Goal: Find specific page/section: Find specific page/section

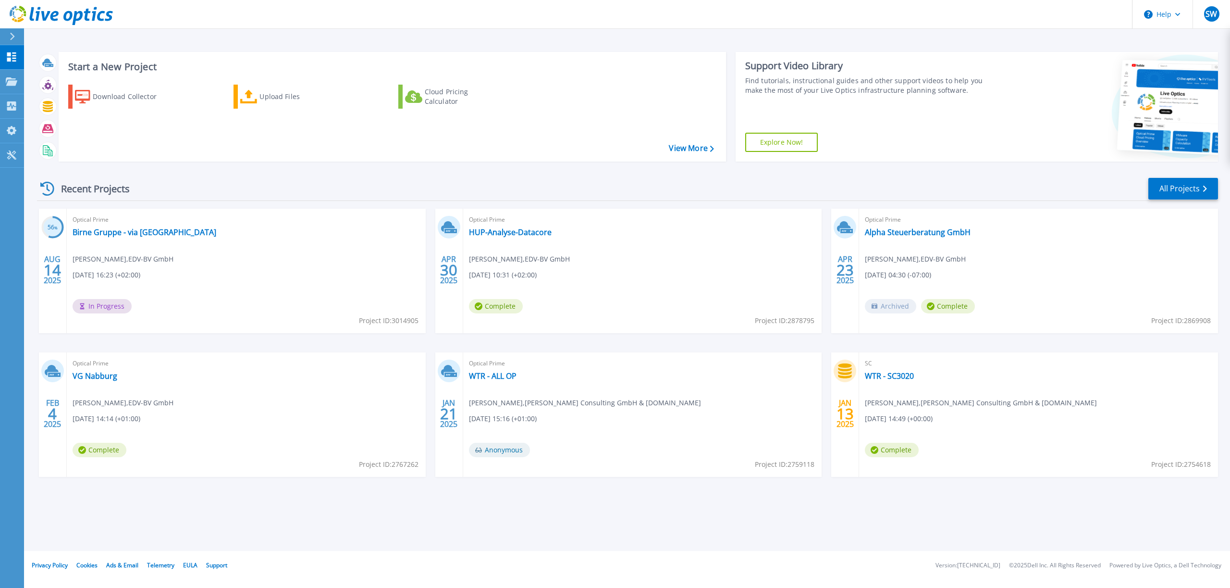
click at [112, 238] on div "Optical Prime Birne Gruppe - via Schuwa Stephan Wild , EDV-BV GmbH 08.14.2025, …" at bounding box center [246, 271] width 359 height 124
click at [115, 233] on link "Birne Gruppe - via [GEOGRAPHIC_DATA]" at bounding box center [145, 232] width 144 height 10
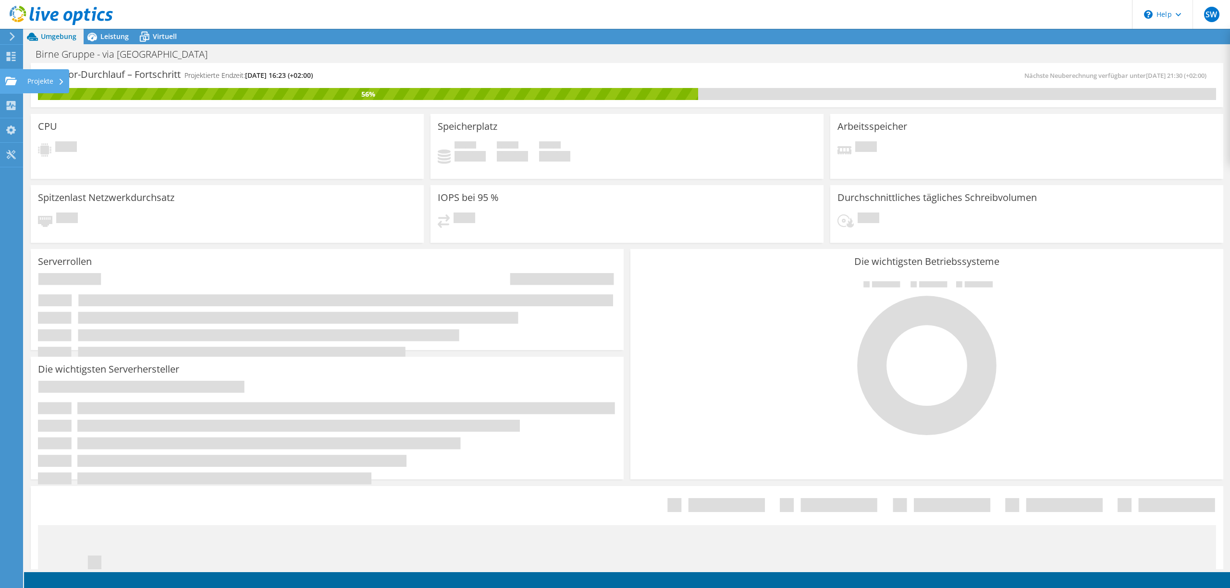
click at [12, 79] on icon at bounding box center [11, 80] width 12 height 9
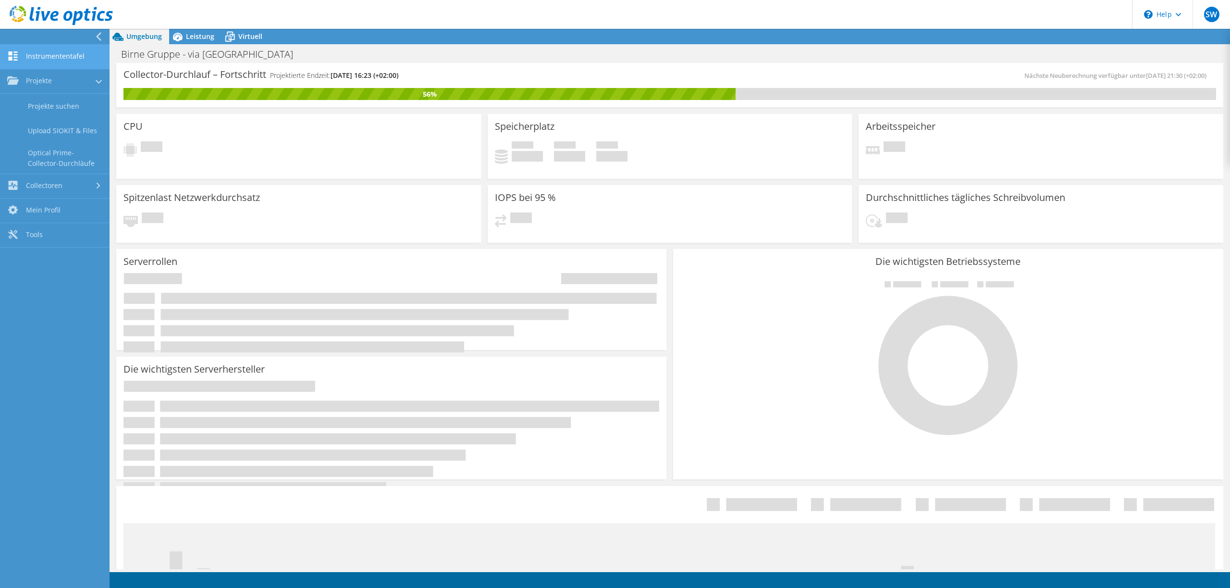
click at [27, 55] on link "Instrumententafel" at bounding box center [55, 57] width 110 height 25
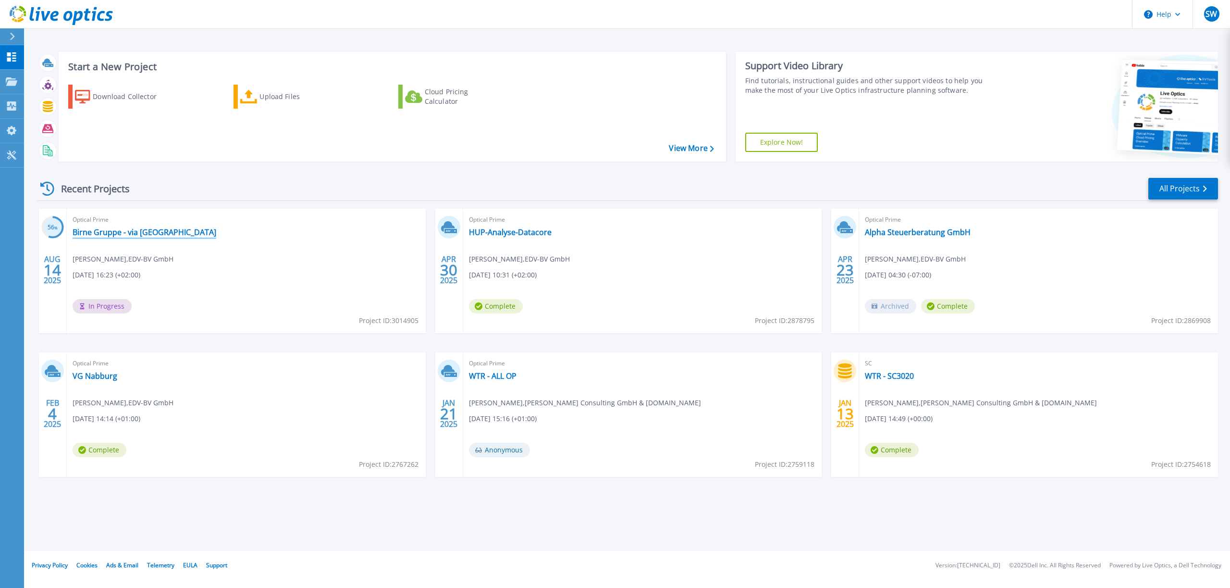
click at [108, 230] on link "Birne Gruppe - via [GEOGRAPHIC_DATA]" at bounding box center [145, 232] width 144 height 10
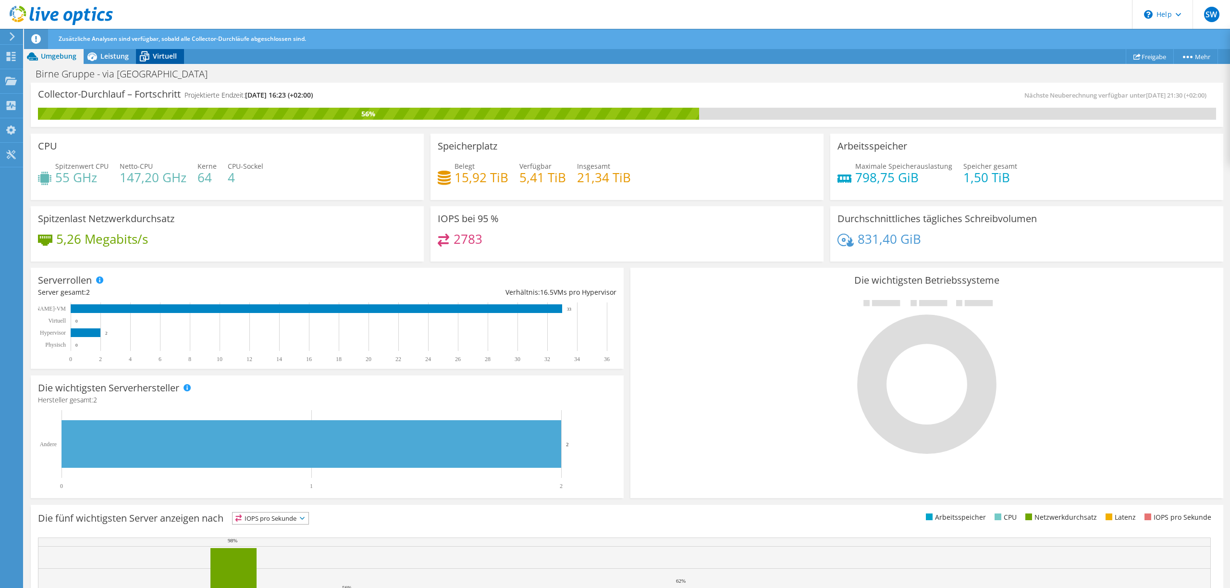
click at [151, 55] on icon at bounding box center [144, 56] width 17 height 17
